Goal: Transaction & Acquisition: Book appointment/travel/reservation

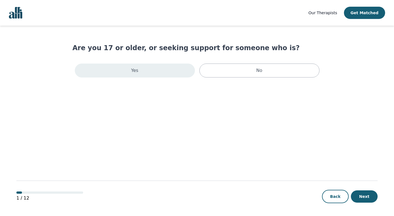
click at [160, 71] on div "Yes" at bounding box center [135, 70] width 120 height 14
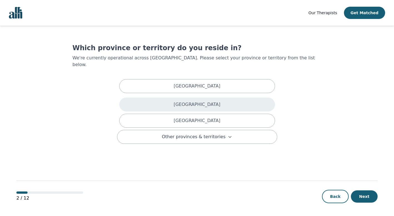
click at [187, 103] on div "[GEOGRAPHIC_DATA]" at bounding box center [197, 104] width 156 height 14
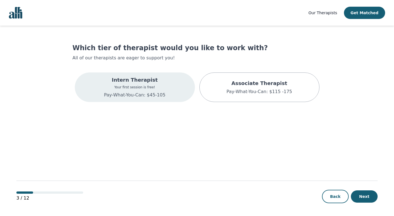
click at [172, 89] on div "Intern Therapist Your first session is free! Pay-What-You-Can: $45-105" at bounding box center [135, 86] width 120 height 29
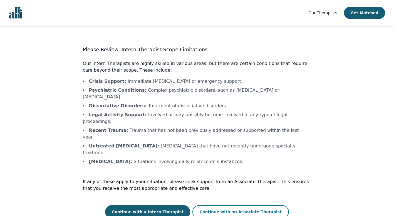
click at [215, 205] on button "Continue with an Associate Therapist" at bounding box center [240, 211] width 97 height 13
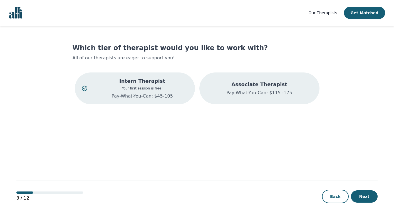
click at [227, 84] on div "Associate Therapist Pay-What-You-Can: $115 -175" at bounding box center [259, 88] width 120 height 32
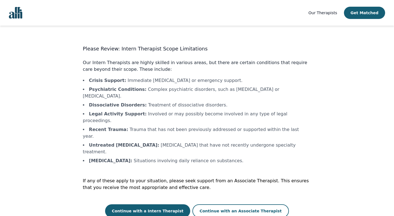
scroll to position [1, 0]
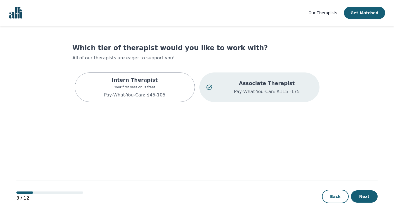
click at [236, 85] on p "Associate Therapist" at bounding box center [266, 83] width 91 height 8
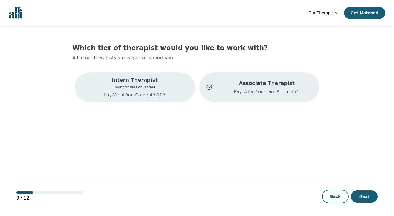
click at [164, 92] on p "Pay-What-You-Can: $45-105" at bounding box center [134, 95] width 61 height 7
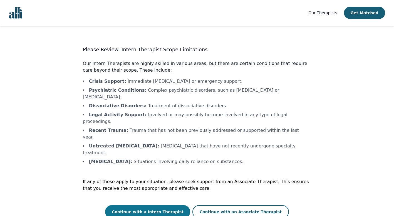
click at [165, 205] on button "Continue with a Intern Therapist" at bounding box center [147, 211] width 85 height 13
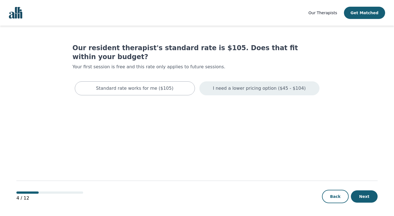
click at [257, 85] on p "I need a lower pricing option ($45 - $104)" at bounding box center [259, 88] width 93 height 7
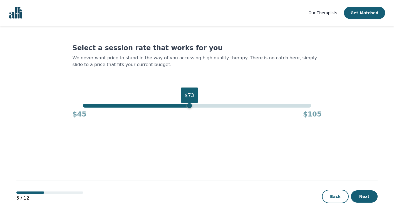
drag, startPoint x: 310, startPoint y: 105, endPoint x: 190, endPoint y: 111, distance: 120.0
click at [190, 111] on div "$73 $45 $105" at bounding box center [197, 110] width 249 height 15
click at [363, 196] on button "Next" at bounding box center [364, 196] width 27 height 12
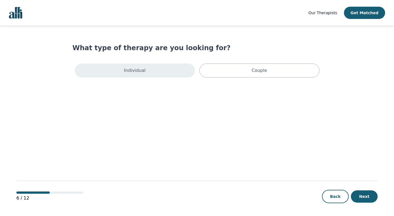
click at [160, 71] on div "Individual" at bounding box center [135, 70] width 120 height 14
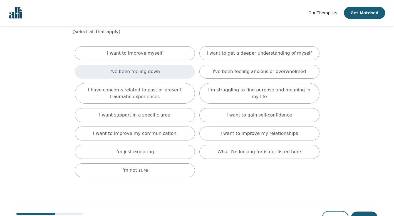
scroll to position [25, 0]
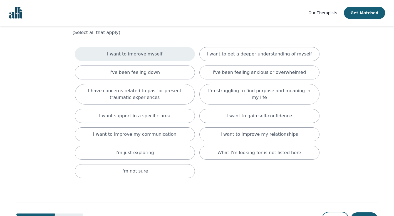
click at [155, 53] on p "I want to improve myself" at bounding box center [134, 54] width 55 height 7
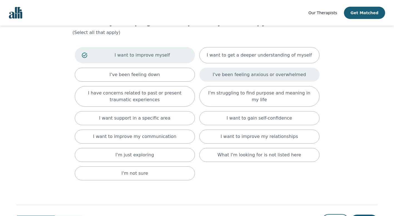
click at [241, 73] on p "I've been feeling anxious or overwhelmed" at bounding box center [259, 74] width 93 height 7
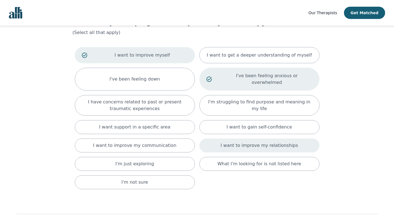
click at [255, 142] on p "I want to improve my relationships" at bounding box center [259, 145] width 77 height 7
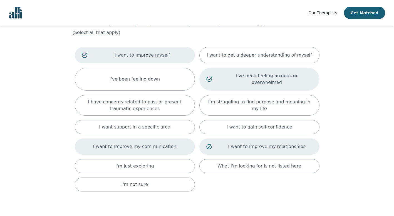
click at [169, 143] on p "I want to improve my communication" at bounding box center [134, 146] width 83 height 7
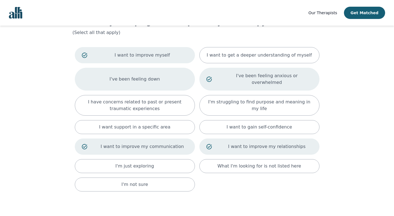
click at [157, 74] on div "I've been feeling down" at bounding box center [135, 79] width 120 height 23
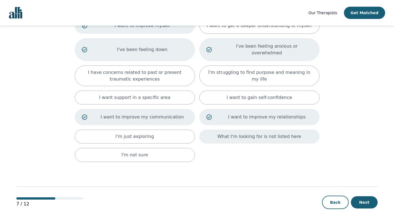
scroll to position [55, 0]
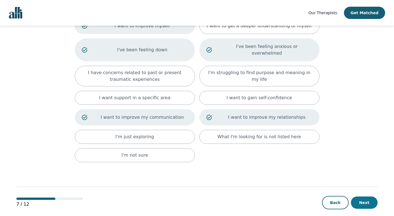
click at [374, 196] on button "Next" at bounding box center [364, 202] width 27 height 12
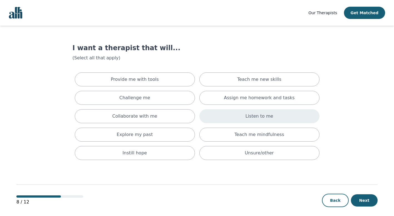
click at [259, 114] on p "Listen to me" at bounding box center [260, 116] width 28 height 7
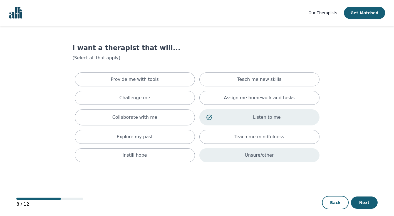
click at [298, 158] on div "Unsure/other" at bounding box center [259, 155] width 120 height 14
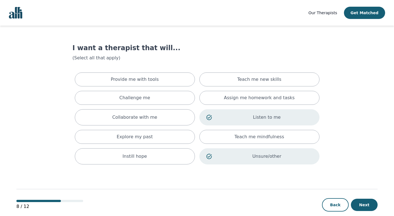
click at [359, 196] on div "8 / 12 Back Next" at bounding box center [196, 195] width 361 height 58
click at [360, 206] on button "Next" at bounding box center [364, 204] width 27 height 12
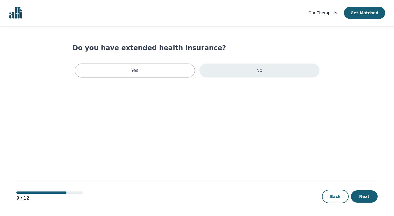
click at [232, 70] on div "No" at bounding box center [259, 70] width 120 height 14
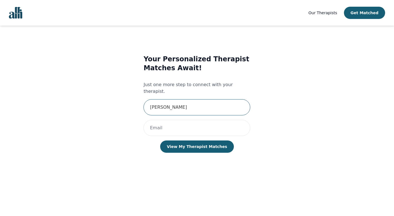
type input "[PERSON_NAME]"
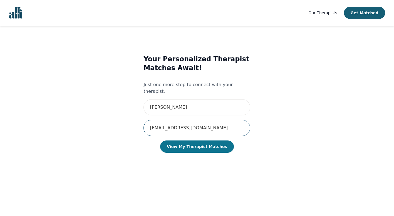
type input "[EMAIL_ADDRESS][DOMAIN_NAME]"
click at [205, 142] on button "View My Therapist Matches" at bounding box center [197, 146] width 74 height 12
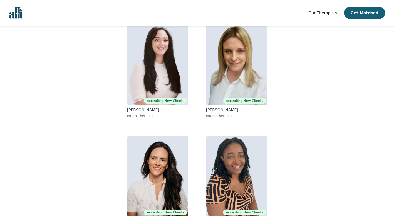
scroll to position [56, 0]
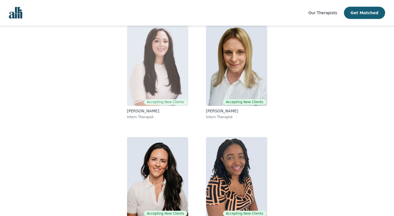
click at [181, 86] on img at bounding box center [157, 66] width 61 height 80
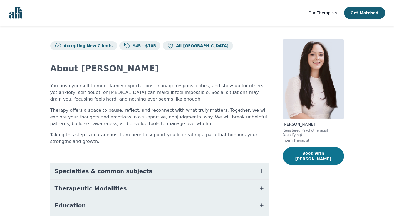
click at [322, 155] on button "Book with [PERSON_NAME]" at bounding box center [313, 156] width 61 height 18
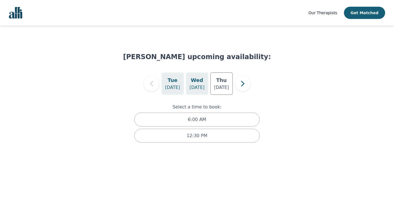
click at [206, 86] on div "[DATE]" at bounding box center [197, 83] width 22 height 22
click at [222, 84] on h5 "Thu" at bounding box center [221, 80] width 11 height 8
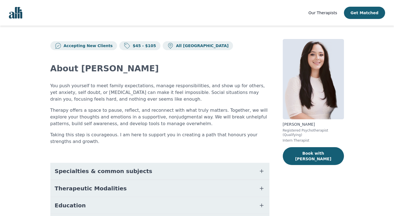
scroll to position [56, 0]
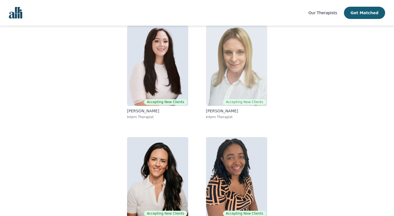
click at [213, 84] on img at bounding box center [236, 66] width 61 height 80
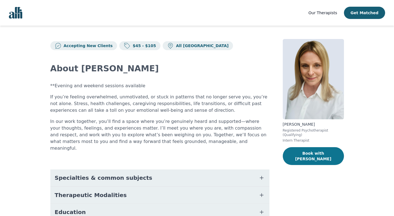
click at [321, 150] on button "Book with [PERSON_NAME]" at bounding box center [313, 156] width 61 height 18
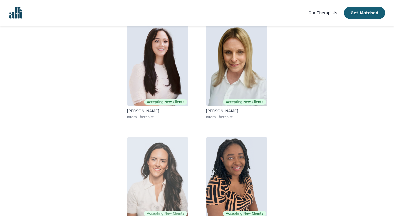
click at [161, 152] on img at bounding box center [157, 177] width 61 height 80
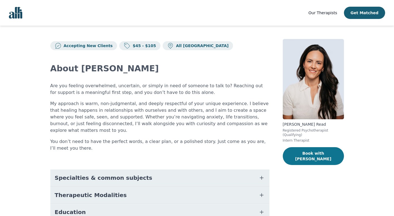
click at [329, 151] on button "Book with [PERSON_NAME]" at bounding box center [313, 156] width 61 height 18
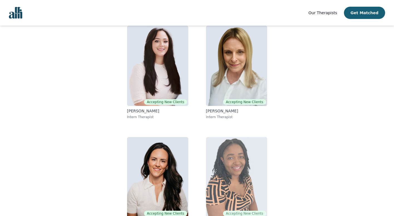
click at [251, 162] on img at bounding box center [236, 177] width 61 height 80
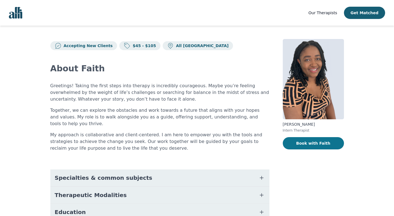
click at [311, 143] on button "Book with Faith" at bounding box center [313, 143] width 61 height 12
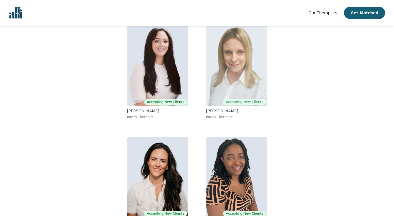
click at [230, 85] on img at bounding box center [236, 66] width 61 height 80
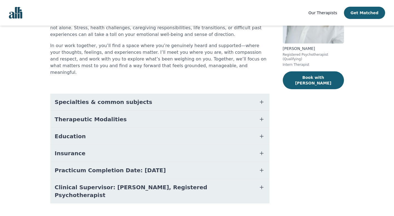
scroll to position [75, 0]
